Goal: Complete application form: Complete application form

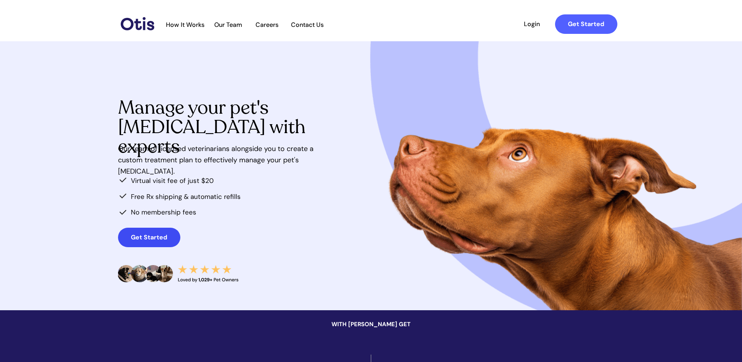
click at [155, 235] on strong "Get Started" at bounding box center [149, 237] width 36 height 8
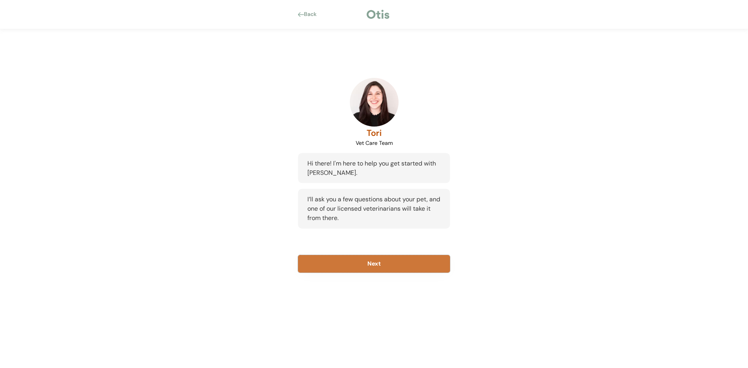
click at [372, 263] on button "Next" at bounding box center [374, 264] width 152 height 18
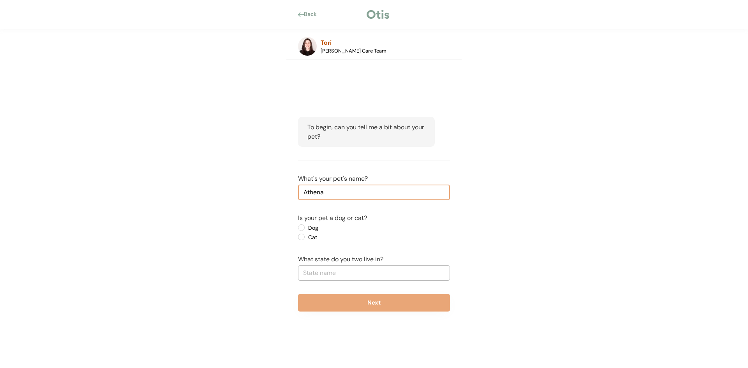
type input "Athena"
click at [306, 228] on label "Dog" at bounding box center [341, 227] width 70 height 5
click at [297, 228] on input "Dog" at bounding box center [294, 227] width 5 height 5
radio input "true"
click at [328, 271] on input "text" at bounding box center [374, 273] width 152 height 16
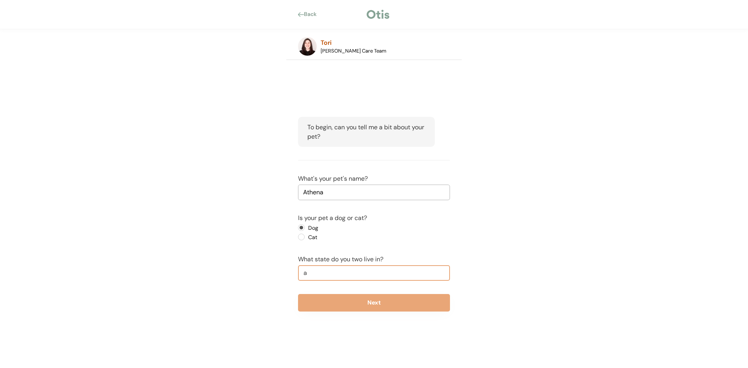
type input "al"
type input "alabama"
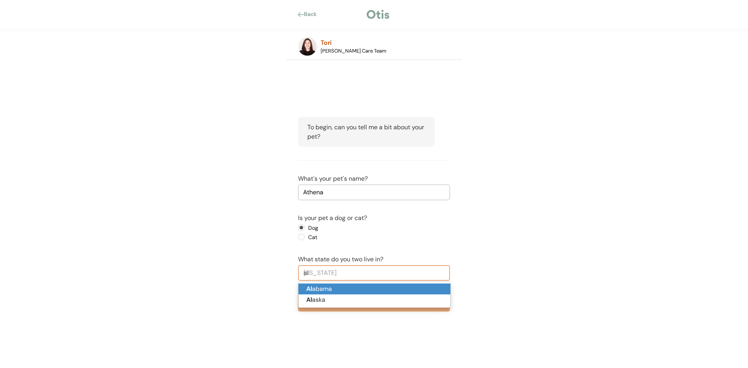
click at [319, 289] on p "Al abama" at bounding box center [374, 289] width 152 height 11
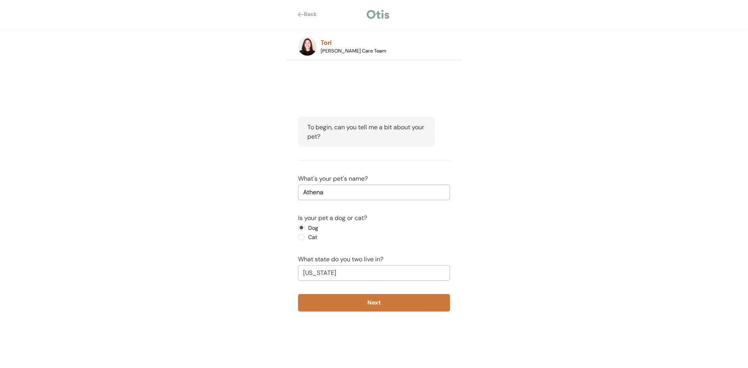
type input "Alabama"
click at [393, 305] on button "Next" at bounding box center [374, 303] width 152 height 18
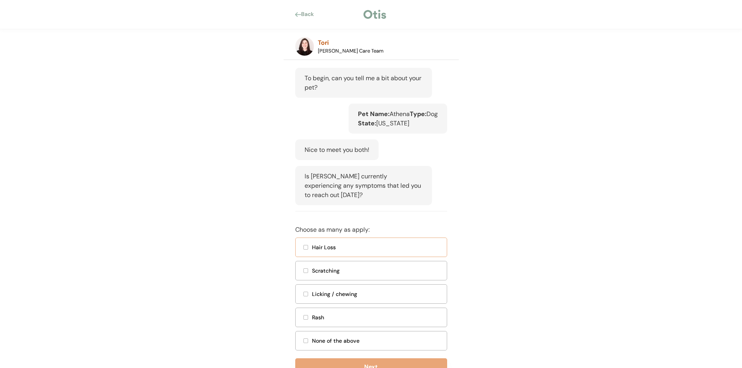
scroll to position [97, 0]
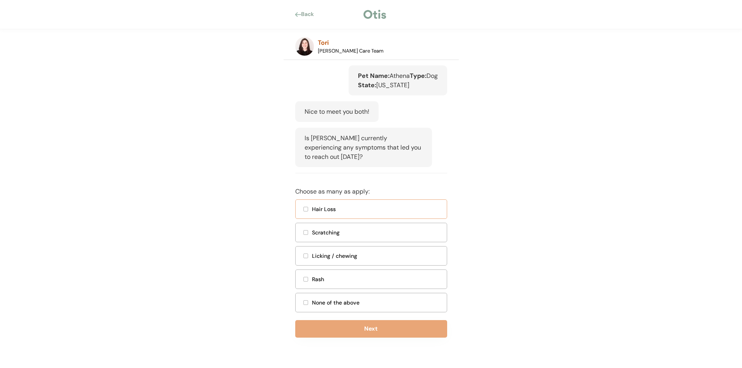
click at [306, 210] on div at bounding box center [306, 209] width 4 height 4
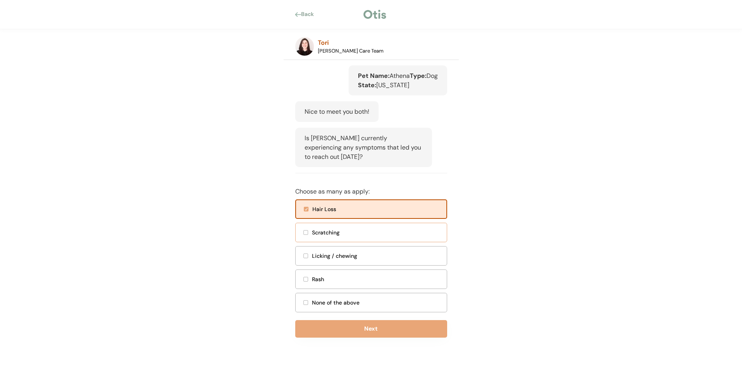
click at [305, 232] on div at bounding box center [306, 233] width 4 height 4
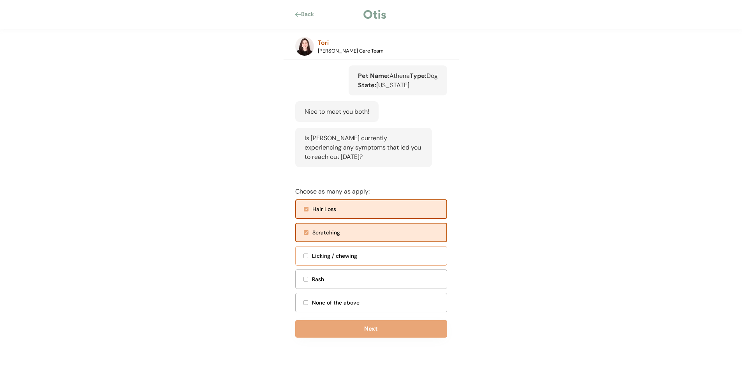
click at [306, 256] on div at bounding box center [306, 256] width 4 height 4
click at [306, 281] on div at bounding box center [306, 279] width 4 height 4
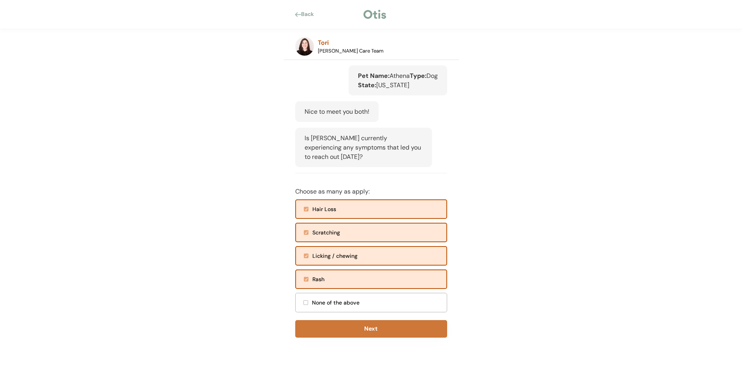
click at [351, 326] on button "Next" at bounding box center [371, 329] width 152 height 18
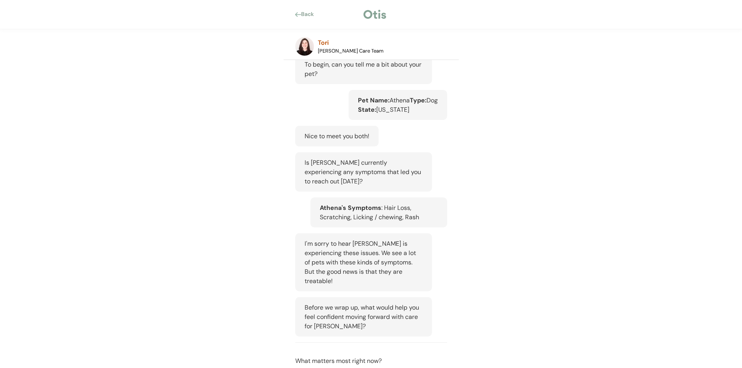
scroll to position [175, 0]
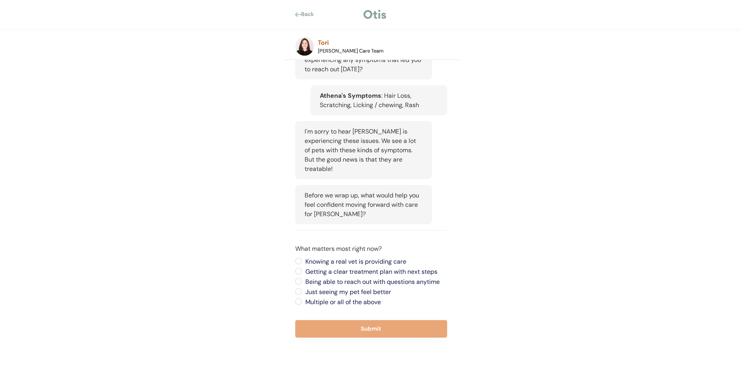
click at [303, 302] on label "Multiple or all of the above" at bounding box center [375, 302] width 144 height 6
click at [295, 264] on input "Multiple or all of the above" at bounding box center [291, 261] width 5 height 5
radio input "true"
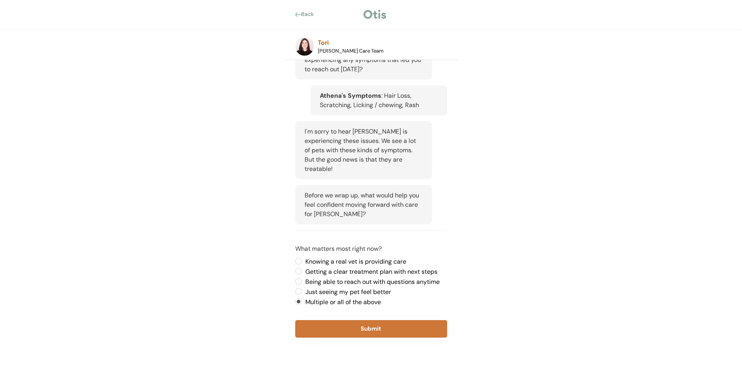
click at [347, 323] on button "Submit" at bounding box center [371, 329] width 152 height 18
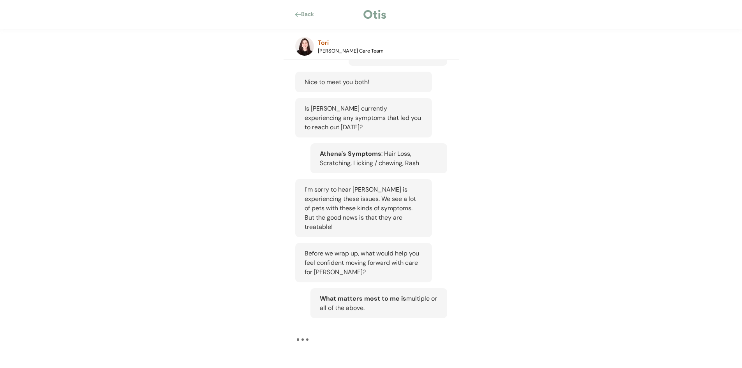
scroll to position [117, 0]
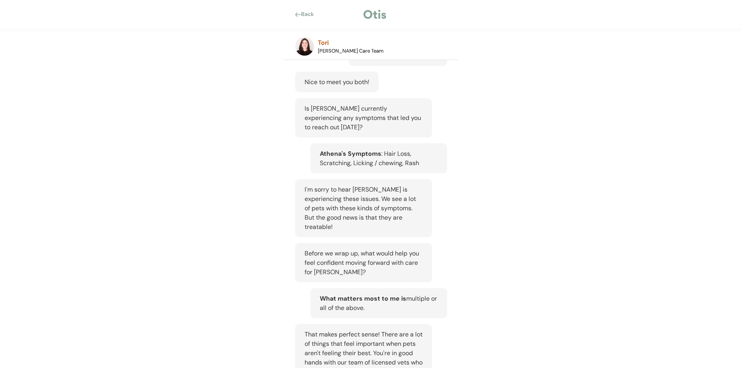
scroll to position [314, 0]
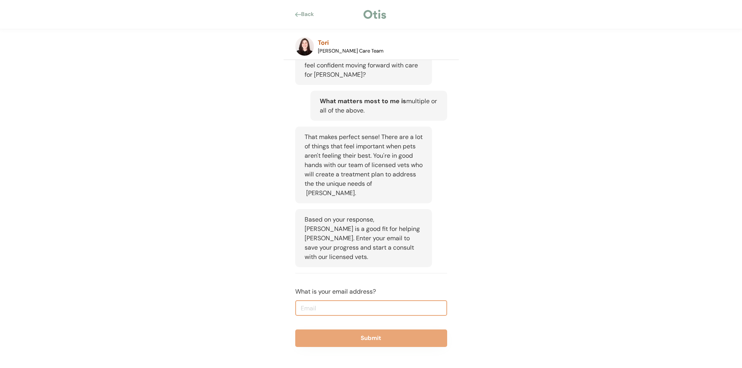
click at [334, 300] on input "email" at bounding box center [371, 308] width 152 height 16
type input "stotter@tec1943.com"
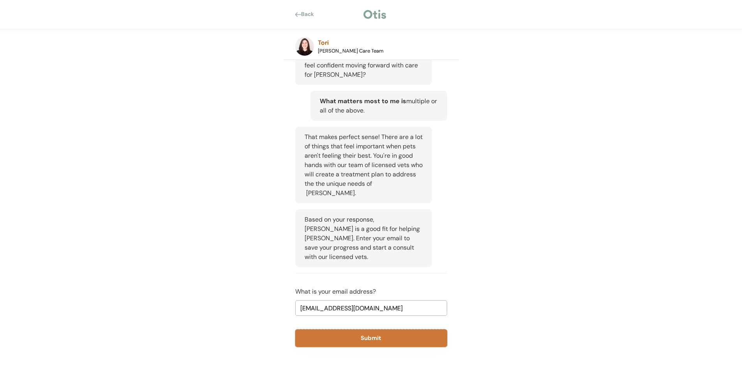
click at [333, 330] on button "Submit" at bounding box center [371, 339] width 152 height 18
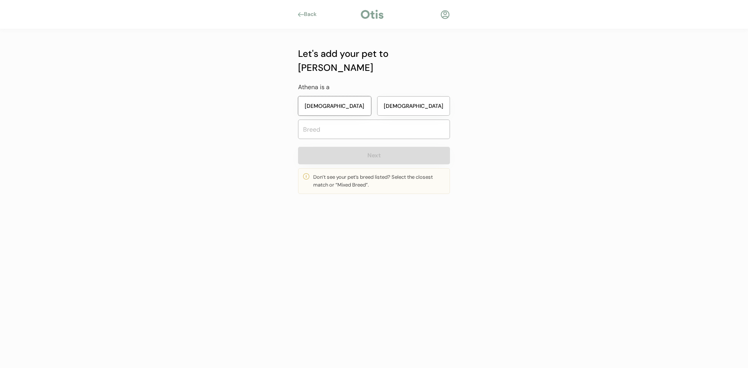
click at [328, 96] on button "Female" at bounding box center [334, 105] width 73 height 19
click at [348, 120] on input "text" at bounding box center [374, 129] width 152 height 19
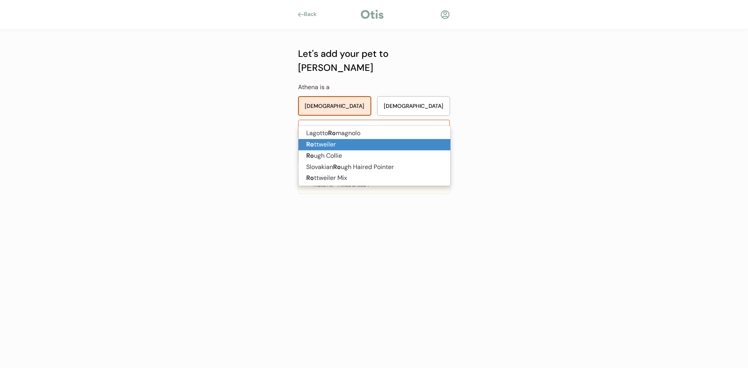
click at [313, 142] on strong "Ro" at bounding box center [310, 144] width 8 height 8
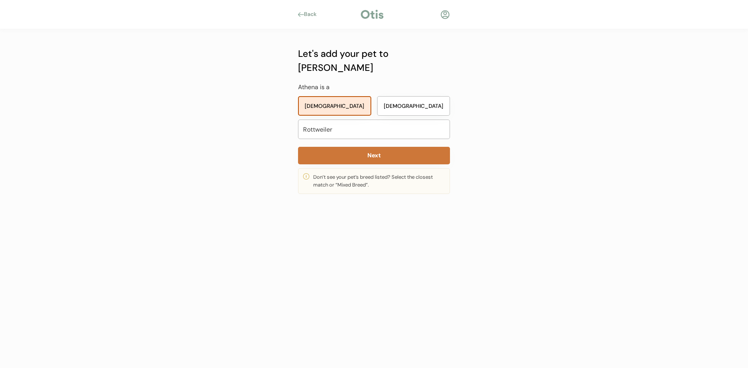
type input "Rottweiler"
click at [354, 147] on button "Next" at bounding box center [374, 156] width 152 height 18
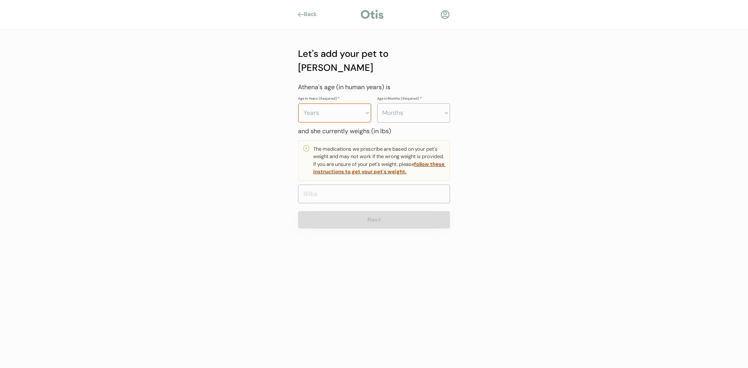
click at [349, 103] on select "Years 0 1 2 3 4 5 6 7 8 9 10 11 12 13 14 15 16 17 18 19 20" at bounding box center [334, 112] width 73 height 19
select select "1"
click at [298, 103] on select "Years 0 1 2 3 4 5 6 7 8 9 10 11 12 13 14 15 16 17 18 19 20" at bounding box center [334, 112] width 73 height 19
click at [444, 103] on select "Months 0 1 2 3 4 5 6 7 8 9 10 11" at bounding box center [413, 112] width 73 height 19
select select "5"
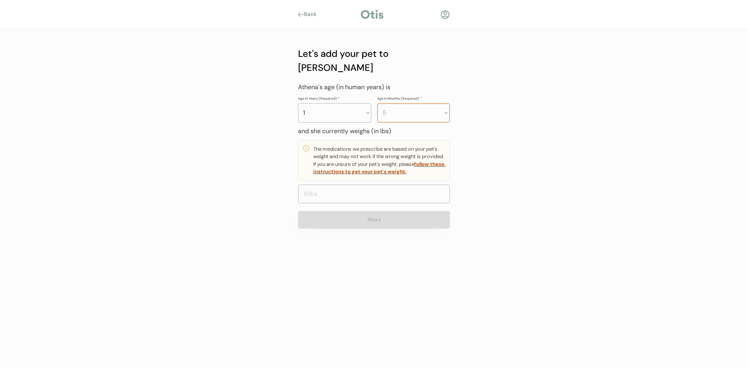
click at [377, 103] on select "Months 0 1 2 3 4 5 6 7 8 9 10 11" at bounding box center [413, 112] width 73 height 19
click at [335, 185] on input "input" at bounding box center [374, 194] width 152 height 19
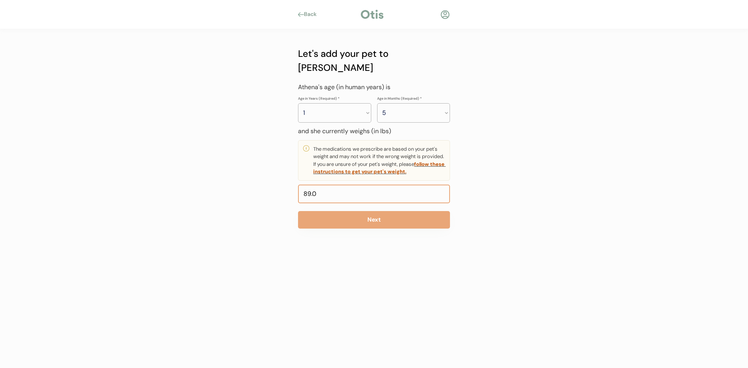
type input "8.0"
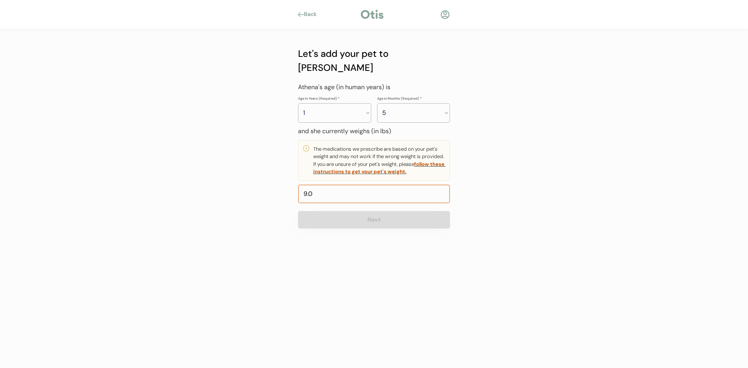
type input "90.0"
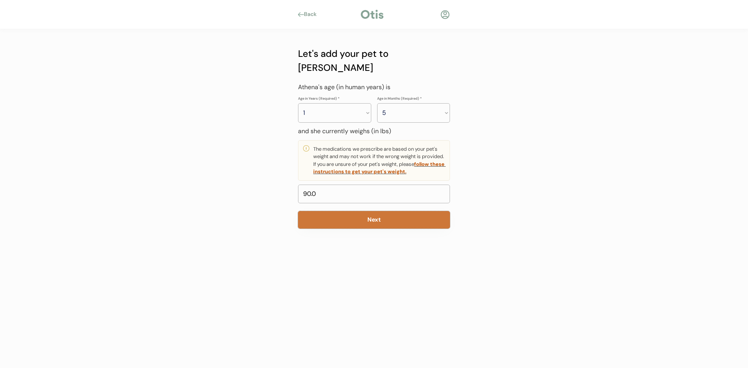
click at [360, 211] on button "Next" at bounding box center [374, 220] width 152 height 18
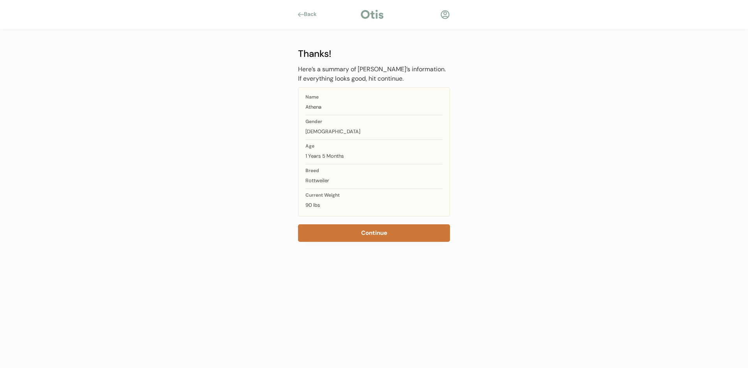
click at [366, 232] on button "Continue" at bounding box center [374, 233] width 152 height 18
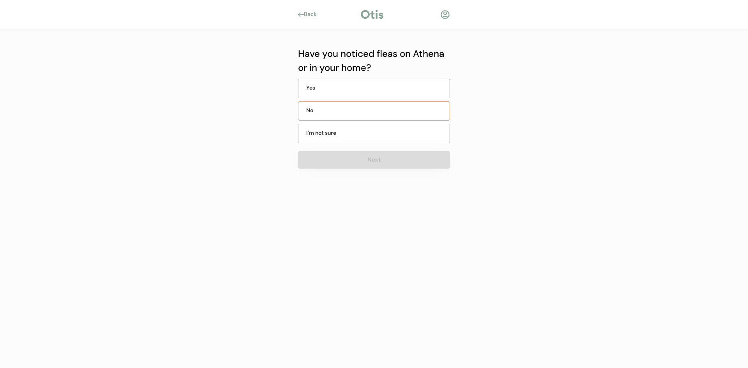
click at [324, 111] on div "No" at bounding box center [325, 110] width 39 height 8
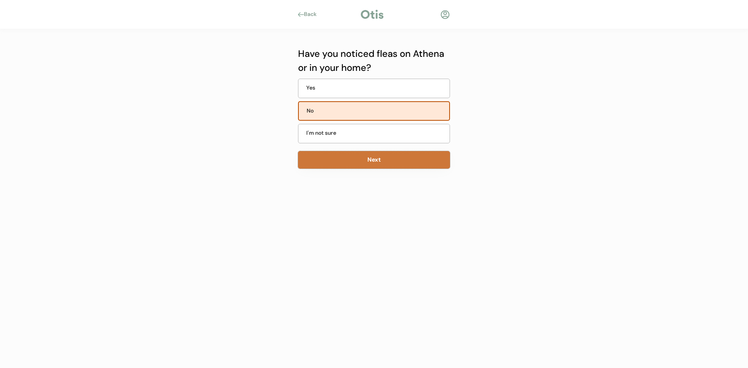
click at [359, 157] on button "Next" at bounding box center [374, 160] width 152 height 18
